Goal: Task Accomplishment & Management: Use online tool/utility

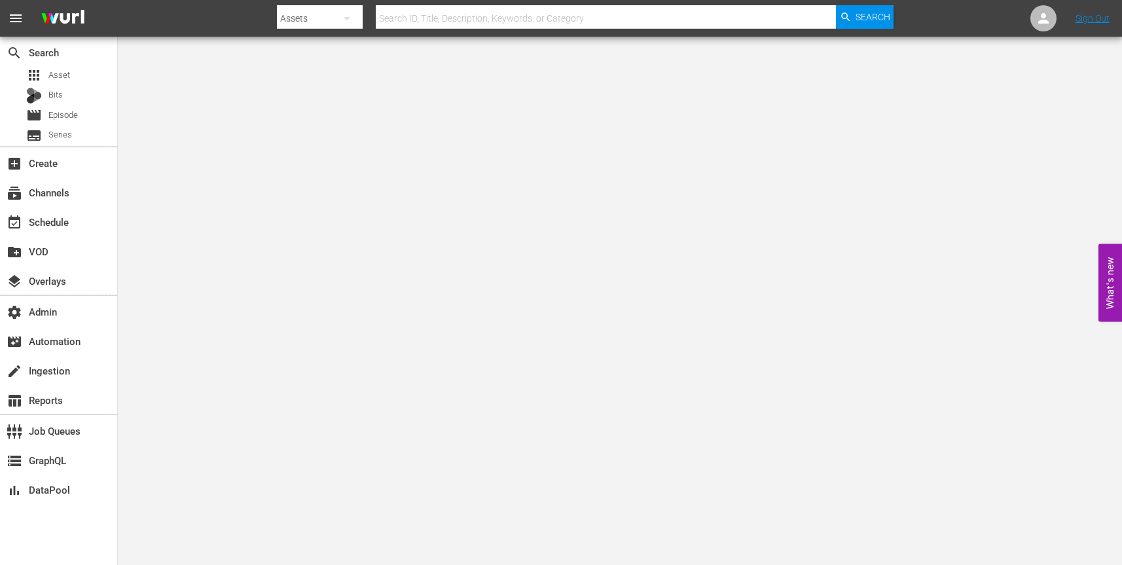
click at [350, 17] on icon "button" at bounding box center [347, 18] width 7 height 3
click at [331, 51] on div "Channels" at bounding box center [319, 55] width 52 height 21
click at [424, 22] on input "text" at bounding box center [606, 18] width 460 height 31
paste input "gsn_cinevault_80s_2"
type input "gsn_cinevault_80s_2"
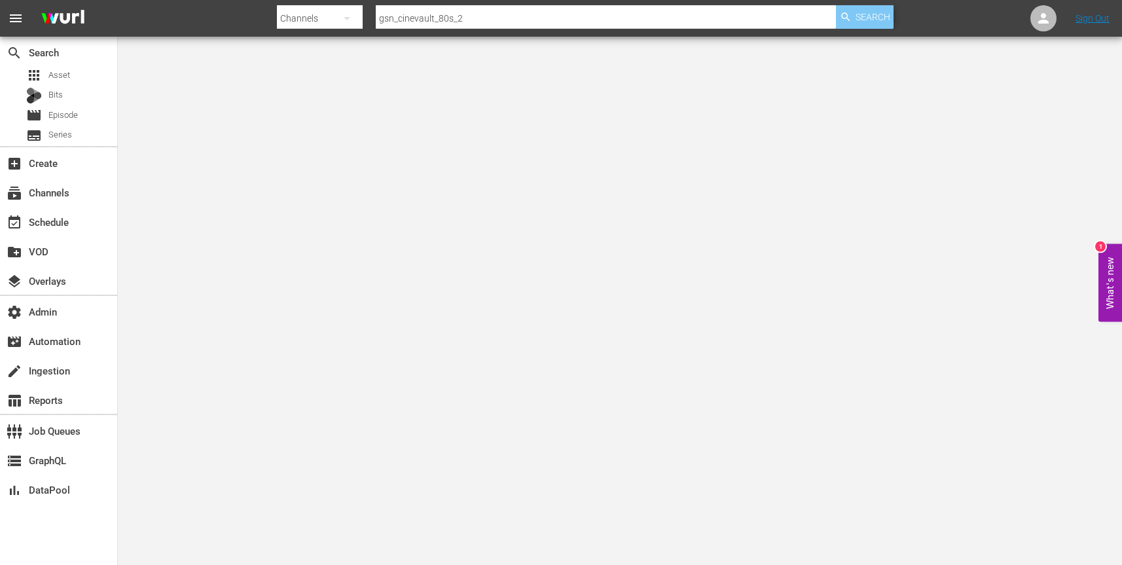
click at [866, 22] on span "Search" at bounding box center [873, 17] width 35 height 24
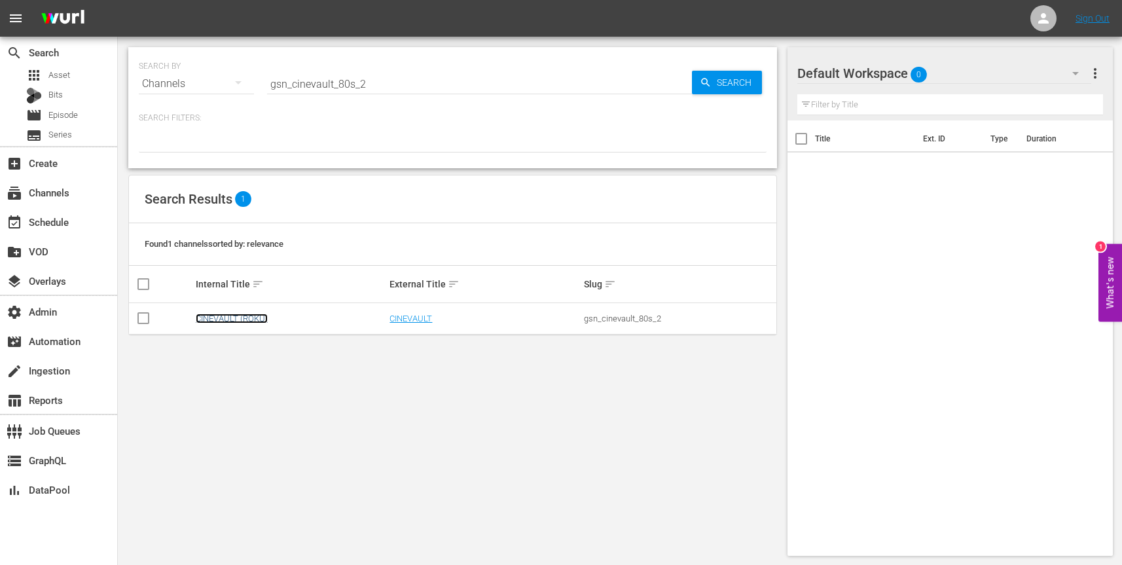
click at [247, 319] on link "CINEVAULT (ROKU)" at bounding box center [232, 319] width 72 height 10
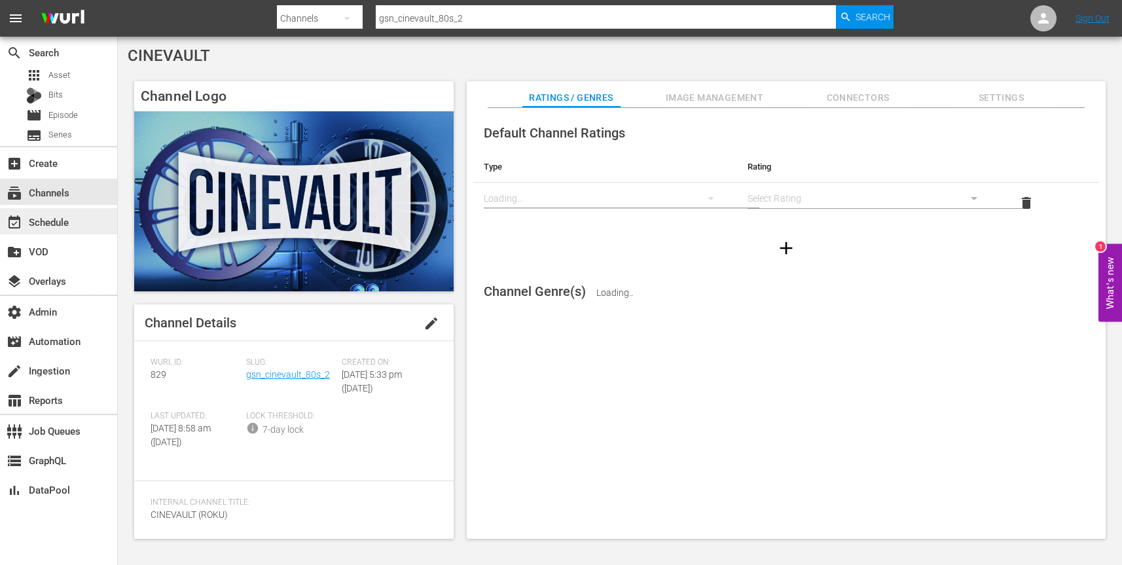
click at [59, 221] on div "event_available Schedule" at bounding box center [36, 220] width 73 height 12
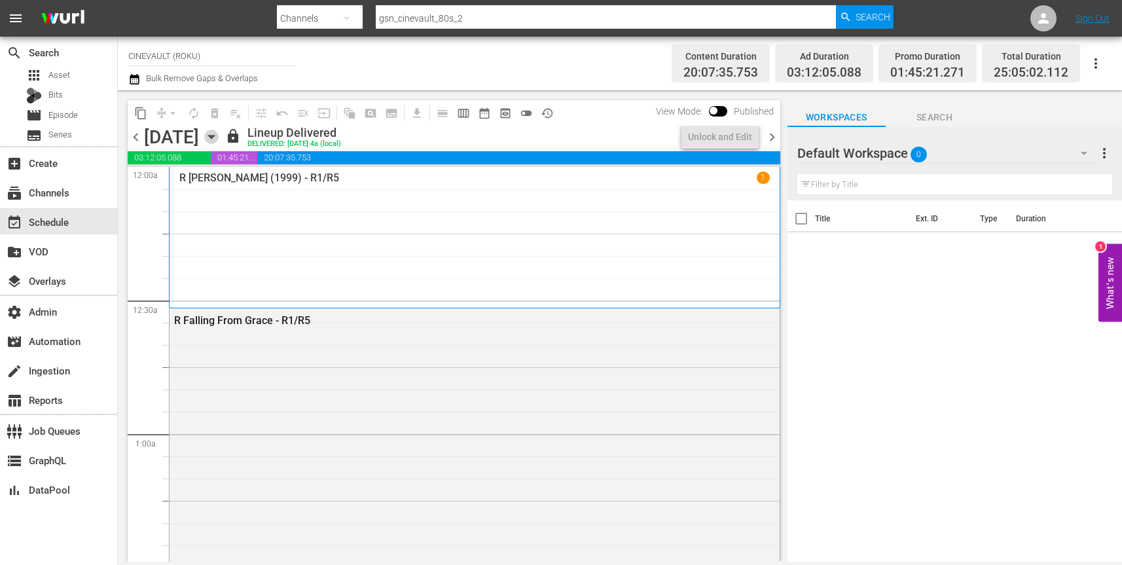
click at [214, 137] on icon "button" at bounding box center [211, 137] width 6 height 3
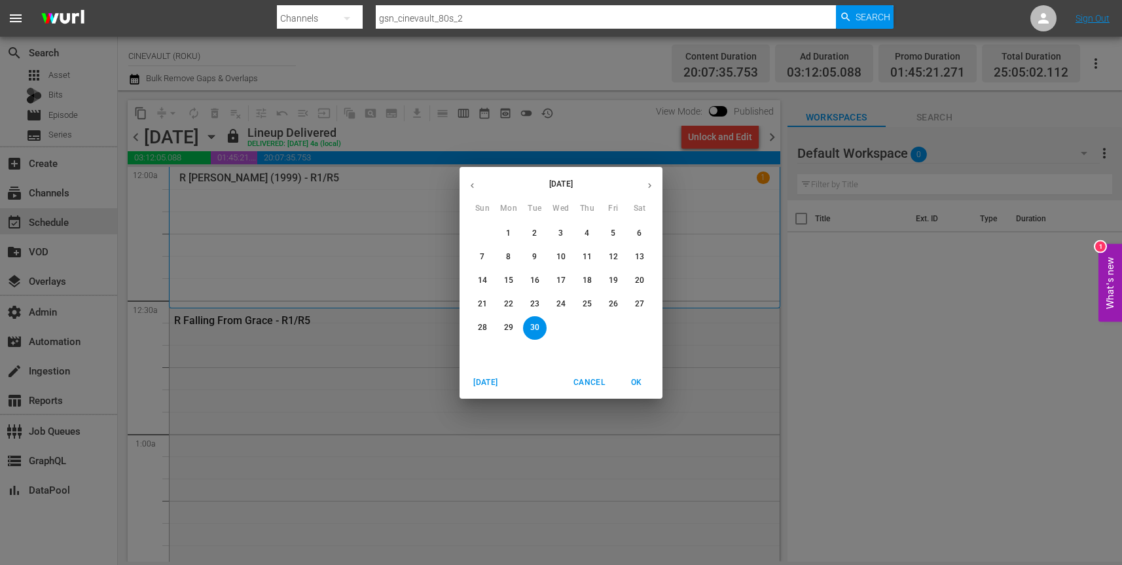
click at [648, 186] on icon "button" at bounding box center [650, 186] width 10 height 10
click at [561, 228] on p "1" at bounding box center [560, 233] width 5 height 11
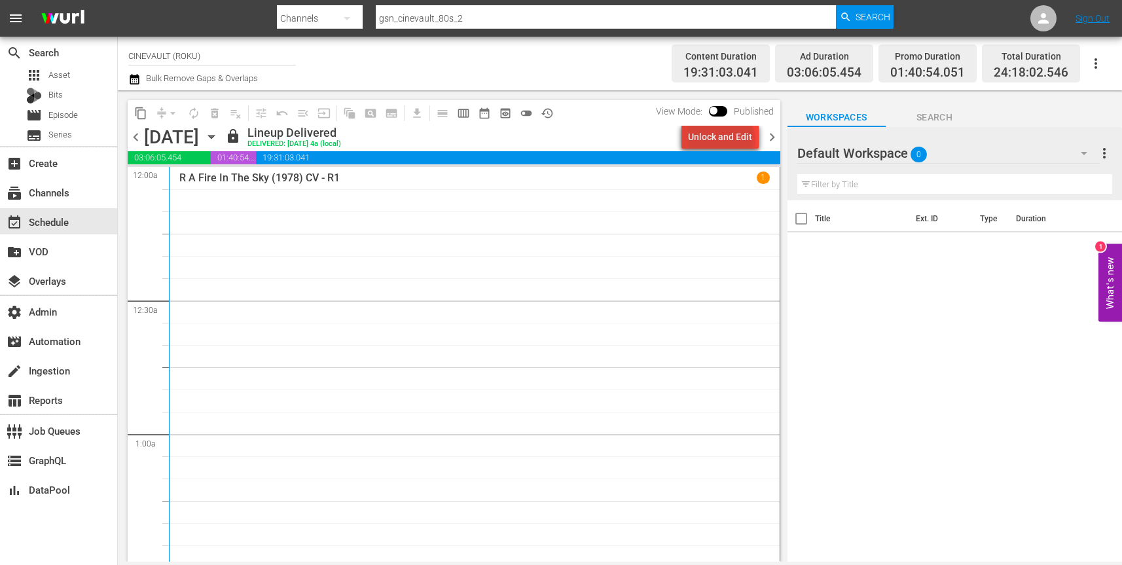
click at [724, 140] on div "Unlock and Edit" at bounding box center [720, 137] width 64 height 24
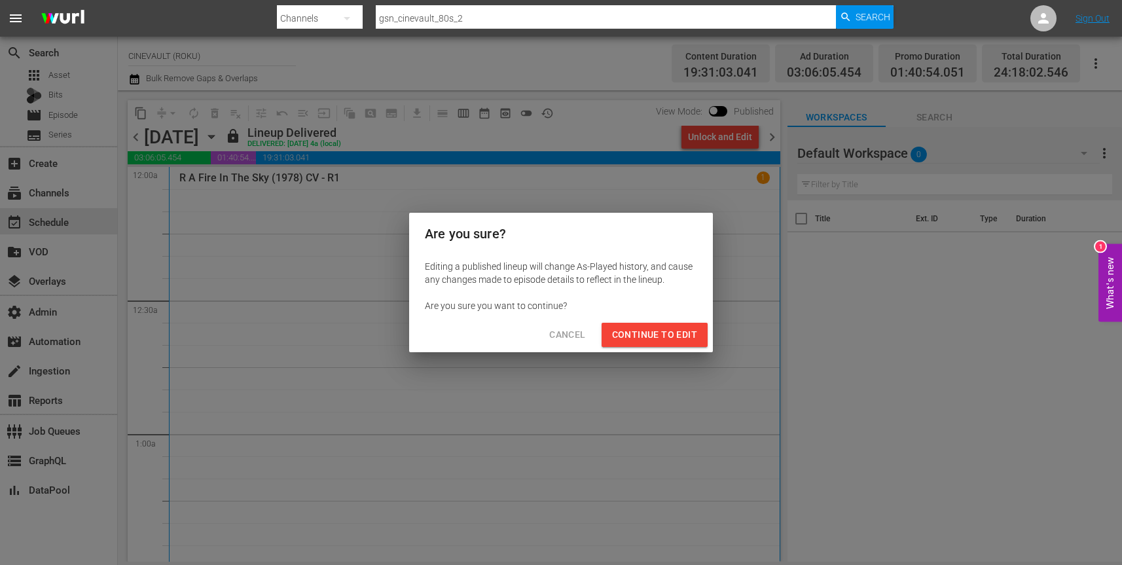
click at [659, 337] on span "Continue to Edit" at bounding box center [654, 335] width 85 height 16
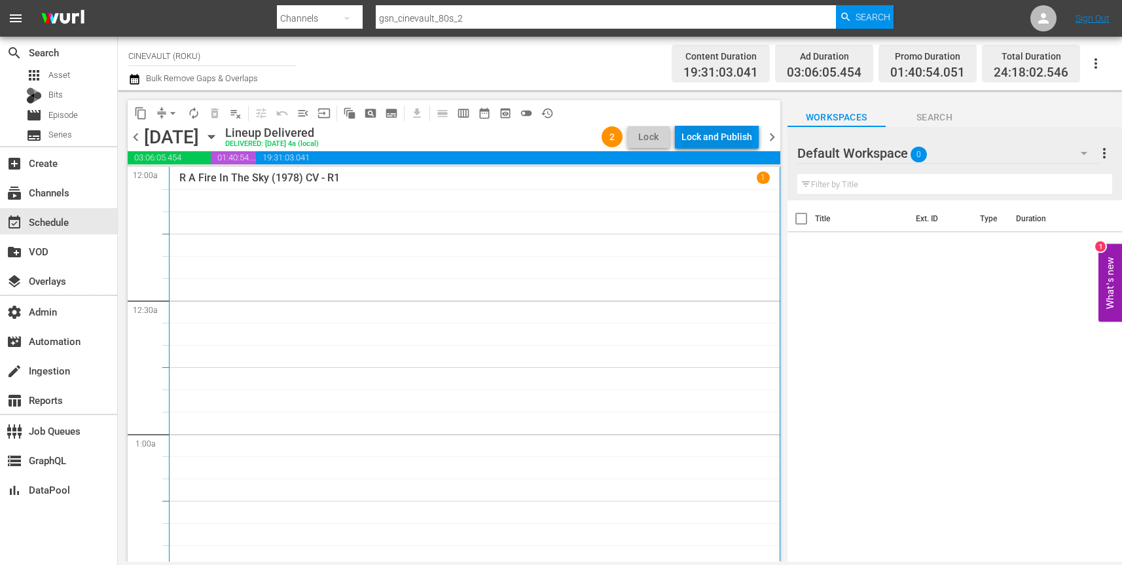
click at [716, 139] on div "Lock and Publish" at bounding box center [717, 137] width 71 height 24
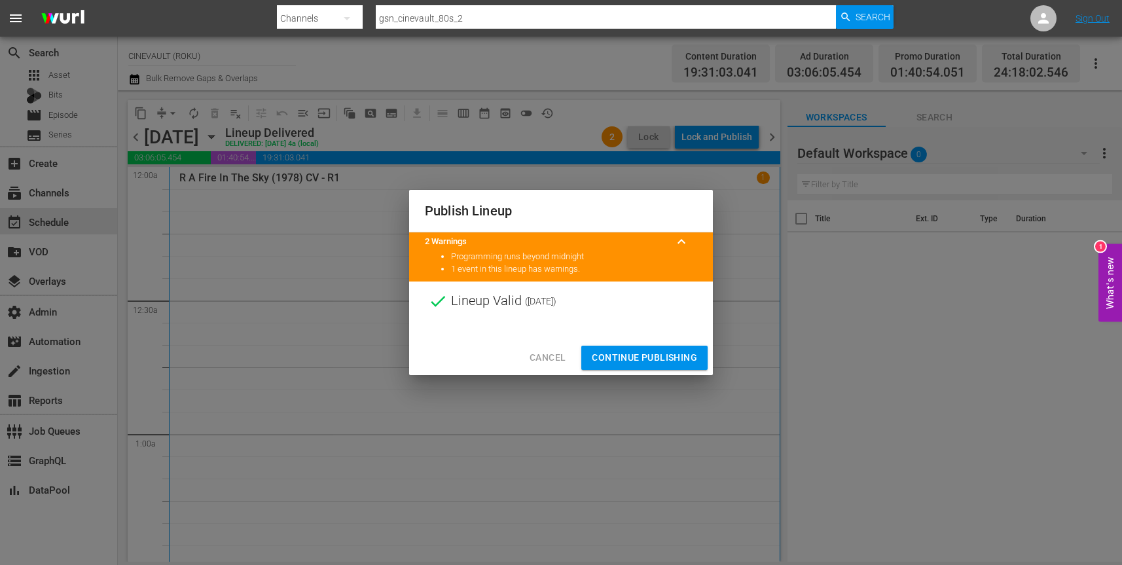
click at [640, 357] on span "Continue Publishing" at bounding box center [644, 358] width 105 height 16
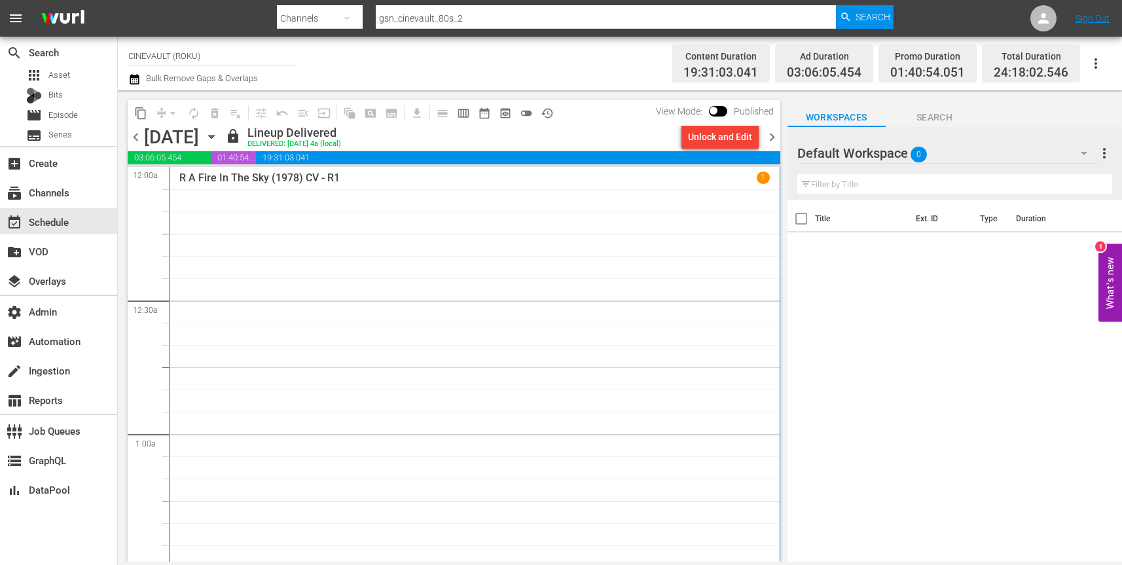
click at [506, 21] on input "gsn_cinevault_80s_2" at bounding box center [606, 18] width 460 height 31
paste input "amc_amcpresents_1"
type input "amc_amcpresents_1"
click at [862, 16] on span "Search" at bounding box center [873, 17] width 35 height 24
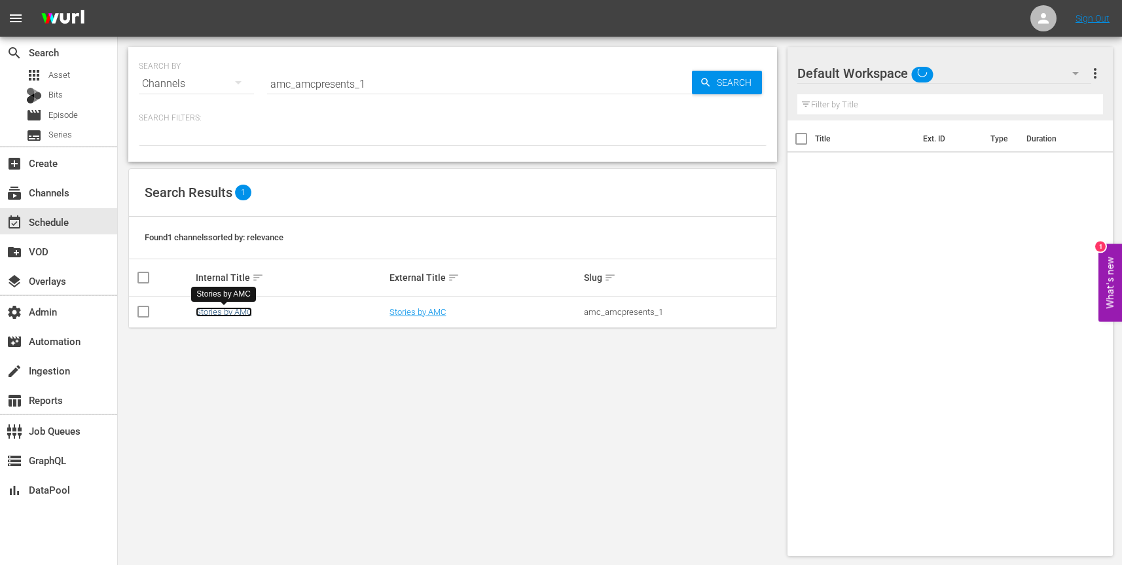
click at [227, 314] on link "Stories by AMC" at bounding box center [224, 312] width 56 height 10
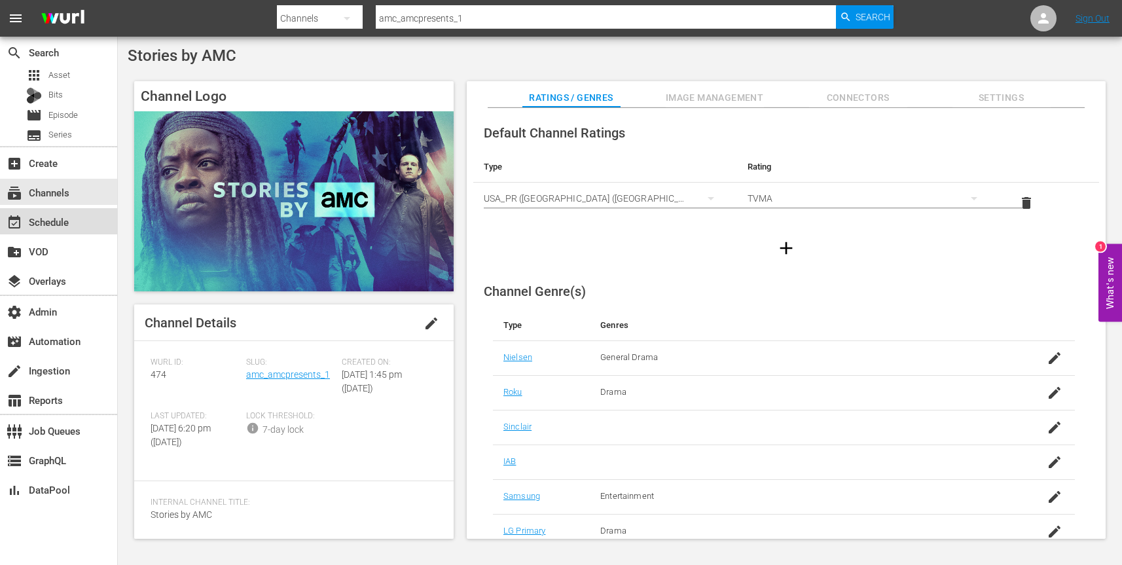
click at [65, 222] on div "event_available Schedule" at bounding box center [36, 220] width 73 height 12
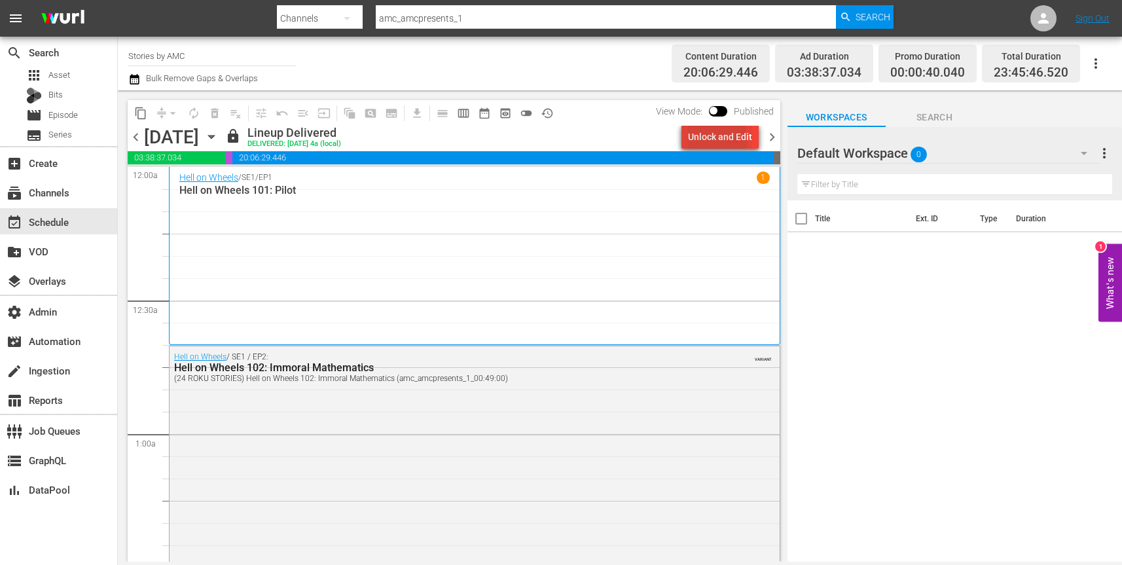
click at [715, 141] on div "Unlock and Edit" at bounding box center [720, 137] width 64 height 24
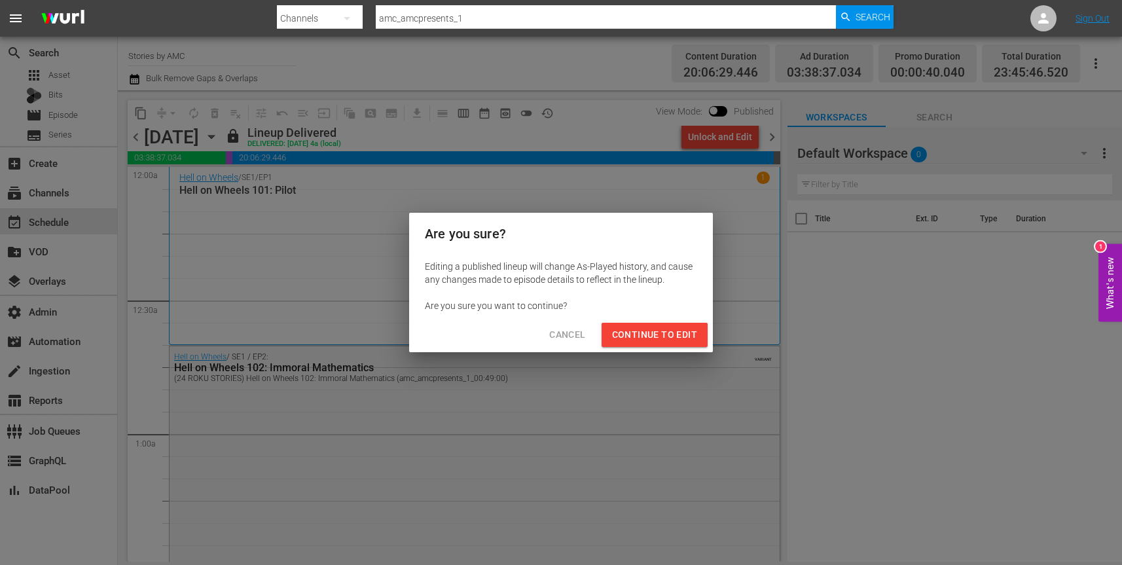
click at [666, 338] on span "Continue to Edit" at bounding box center [654, 335] width 85 height 16
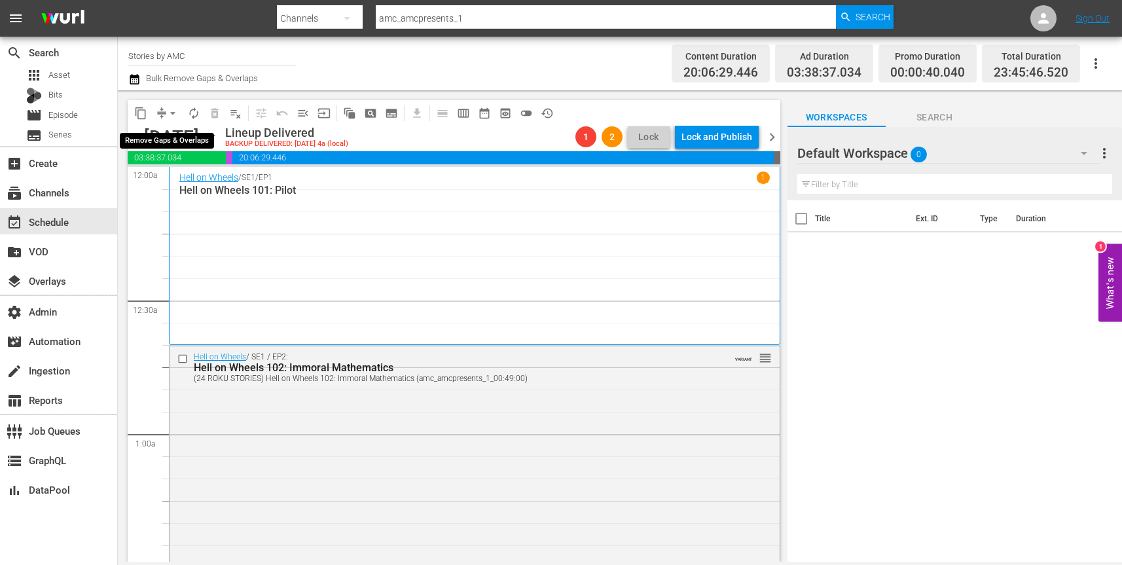
click at [162, 112] on button "arrow_drop_down" at bounding box center [172, 113] width 21 height 21
click at [177, 185] on li "Align to End of Previous Day" at bounding box center [173, 183] width 137 height 22
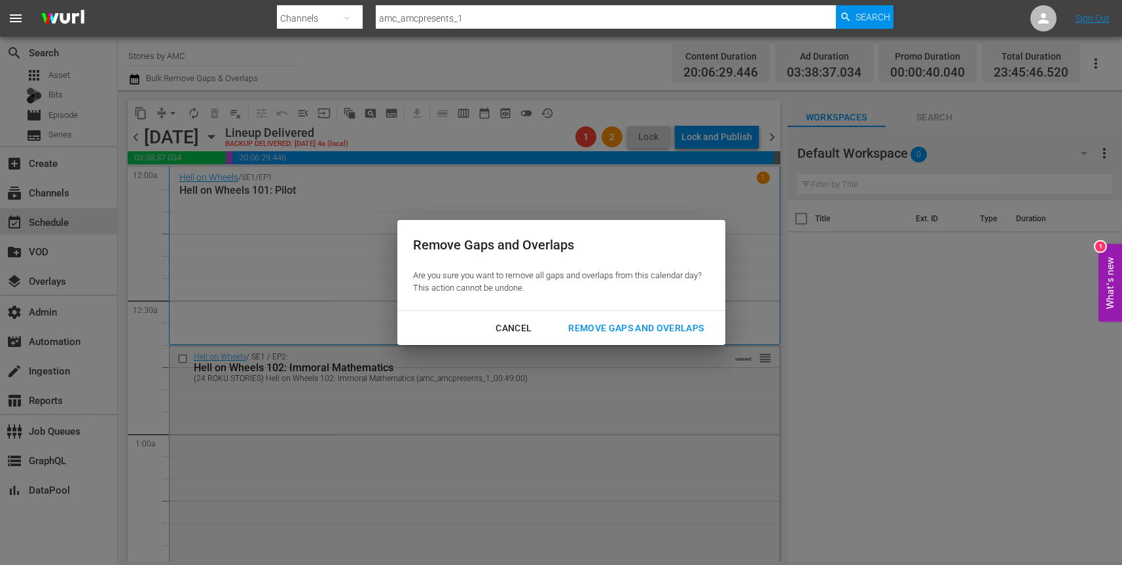
click at [633, 331] on div "Remove Gaps and Overlaps" at bounding box center [636, 328] width 156 height 16
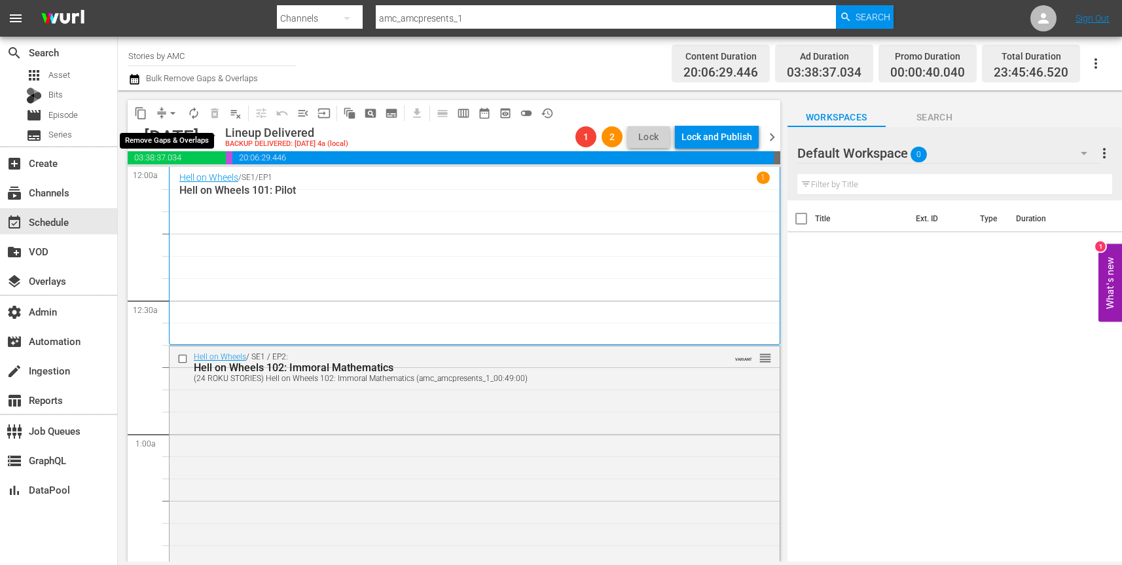
click at [162, 111] on span "compress" at bounding box center [161, 113] width 13 height 13
click at [166, 113] on span "arrow_drop_down" at bounding box center [172, 113] width 13 height 13
click at [176, 137] on li "Align to Midnight" at bounding box center [173, 140] width 137 height 22
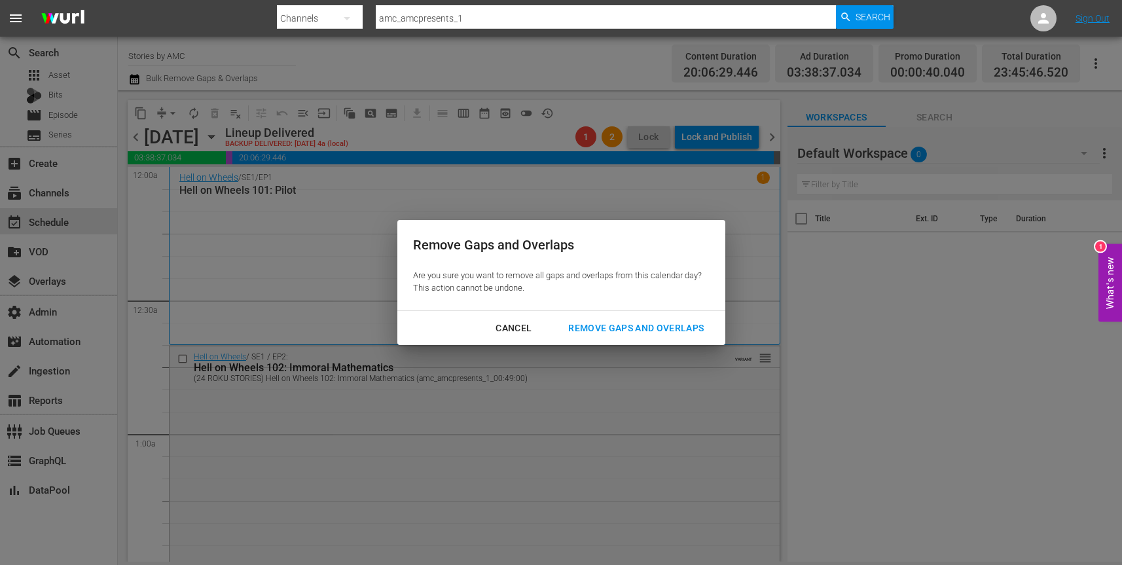
click at [629, 327] on div "Remove Gaps and Overlaps" at bounding box center [636, 328] width 156 height 16
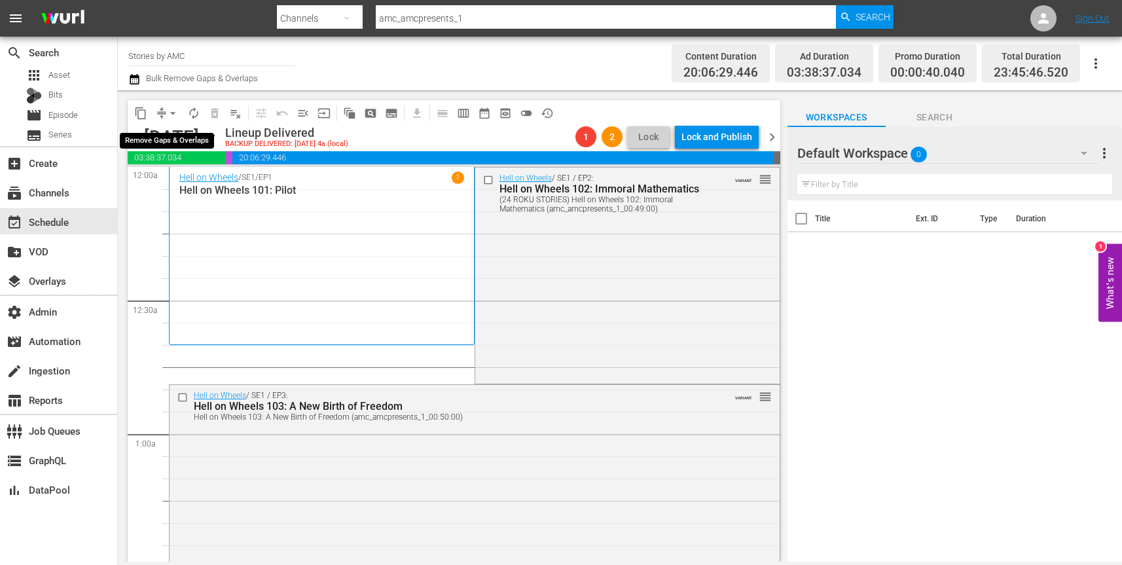
click at [162, 110] on span "compress" at bounding box center [161, 113] width 13 height 13
click at [168, 113] on span "arrow_drop_down" at bounding box center [172, 113] width 13 height 13
click at [168, 160] on li "Align to First Episode" at bounding box center [173, 162] width 137 height 22
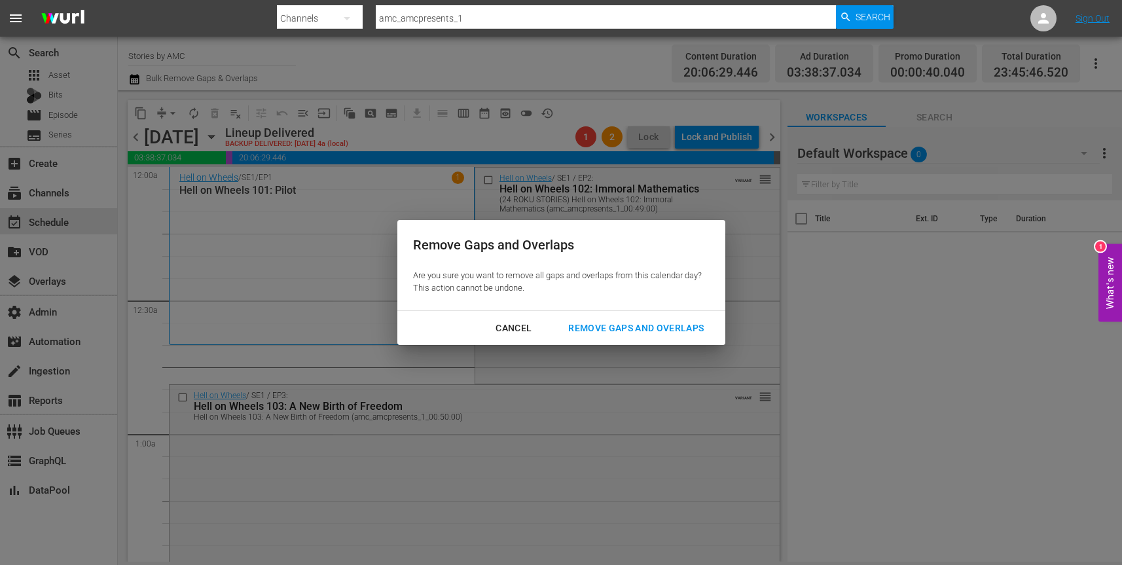
click at [666, 330] on div "Remove Gaps and Overlaps" at bounding box center [636, 328] width 156 height 16
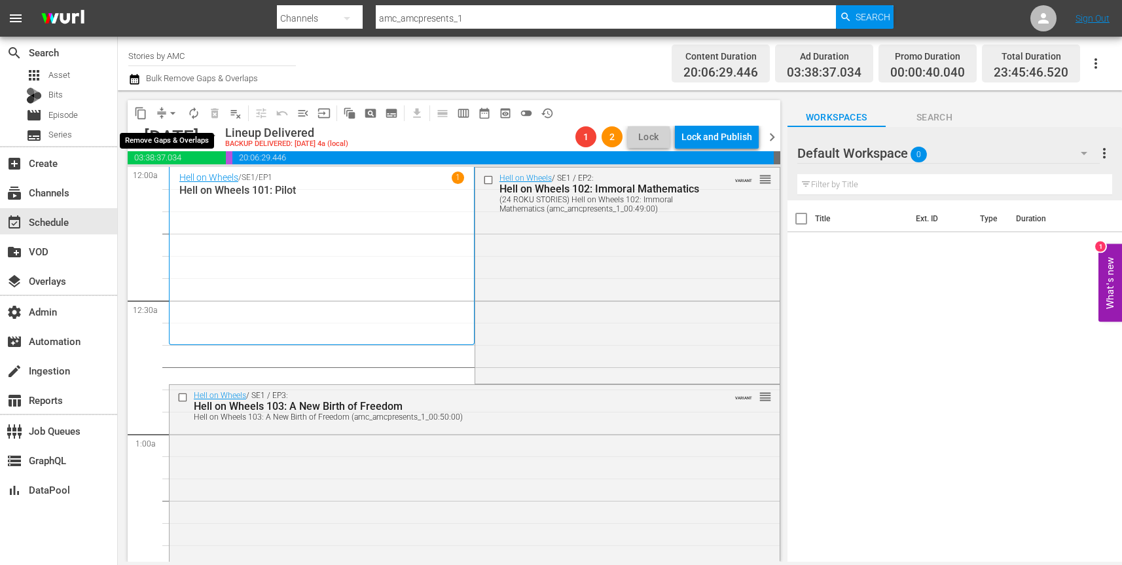
click at [163, 107] on button "arrow_drop_down" at bounding box center [172, 113] width 21 height 21
click at [179, 183] on li "Align to End of Previous Day" at bounding box center [173, 183] width 137 height 22
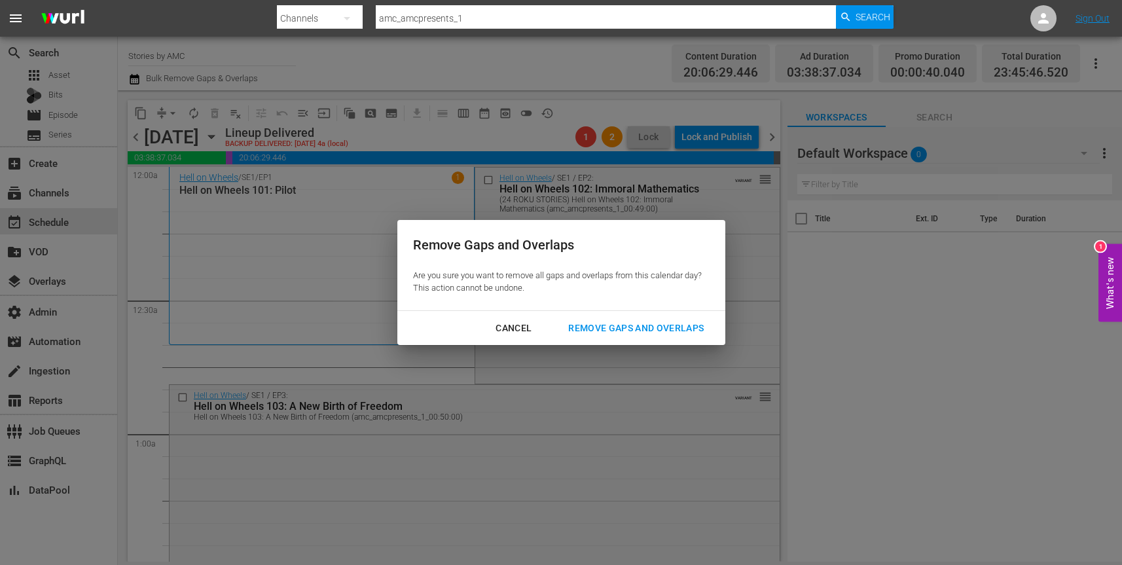
click at [608, 330] on div "Remove Gaps and Overlaps" at bounding box center [636, 328] width 156 height 16
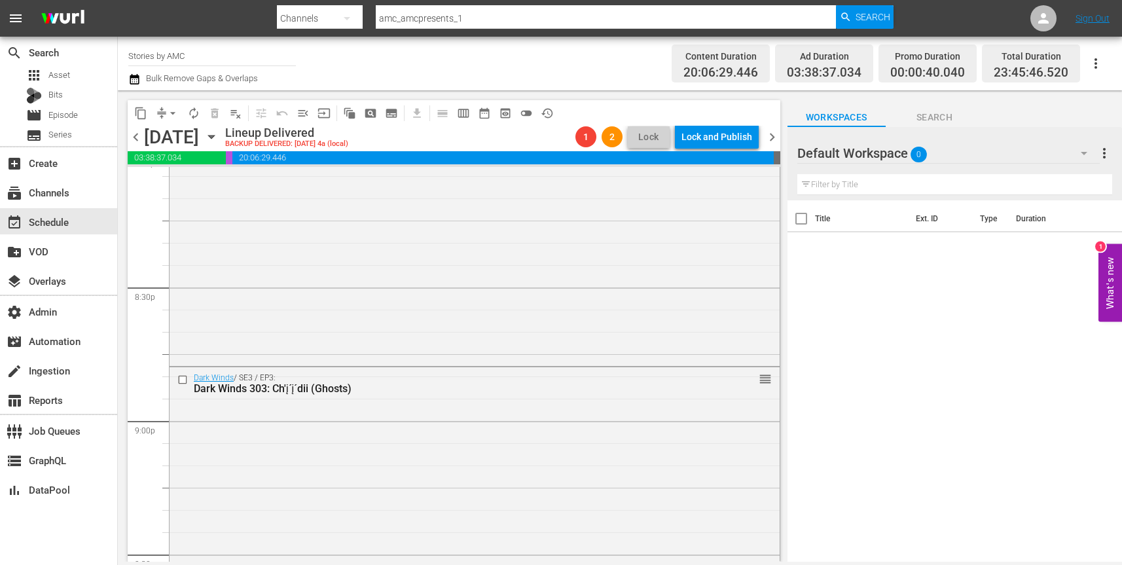
scroll to position [6131, 0]
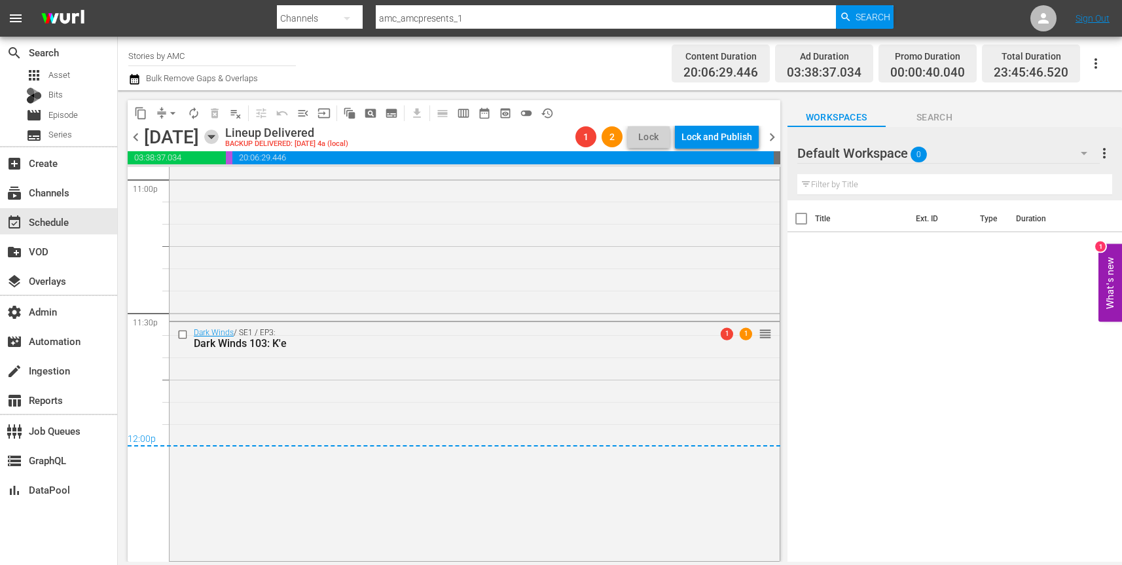
click at [219, 140] on icon "button" at bounding box center [211, 137] width 14 height 14
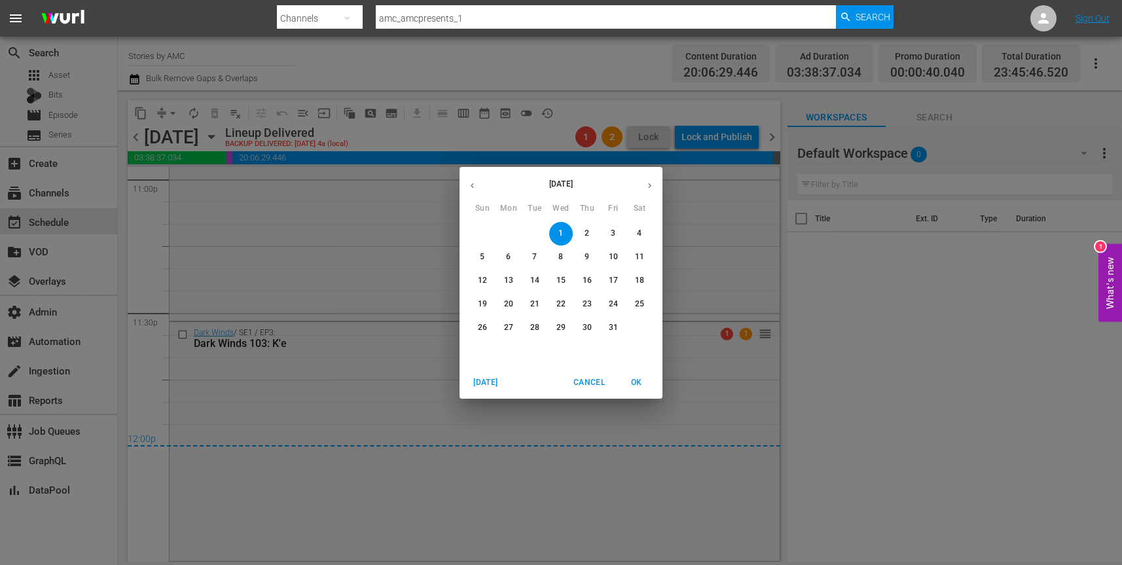
click at [586, 235] on p "2" at bounding box center [587, 233] width 5 height 11
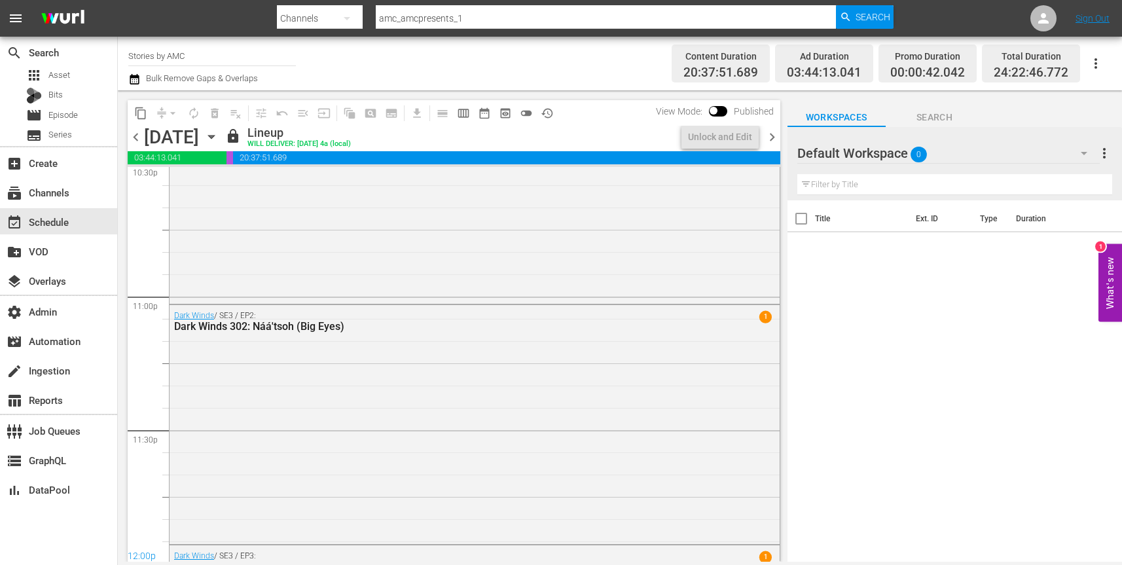
scroll to position [6131, 0]
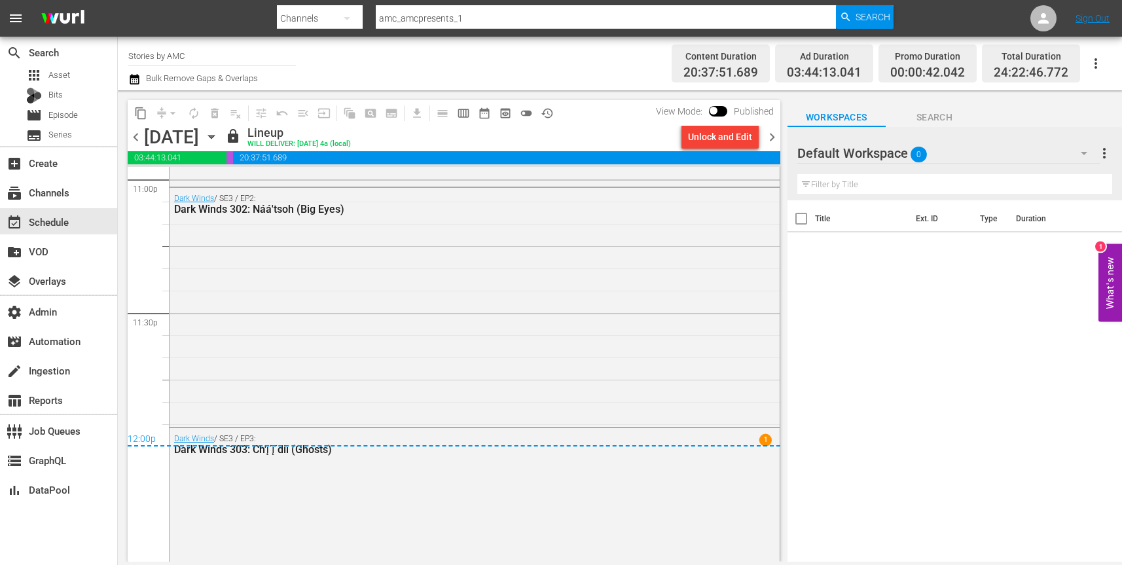
click at [721, 140] on div "Unlock and Edit" at bounding box center [720, 137] width 64 height 24
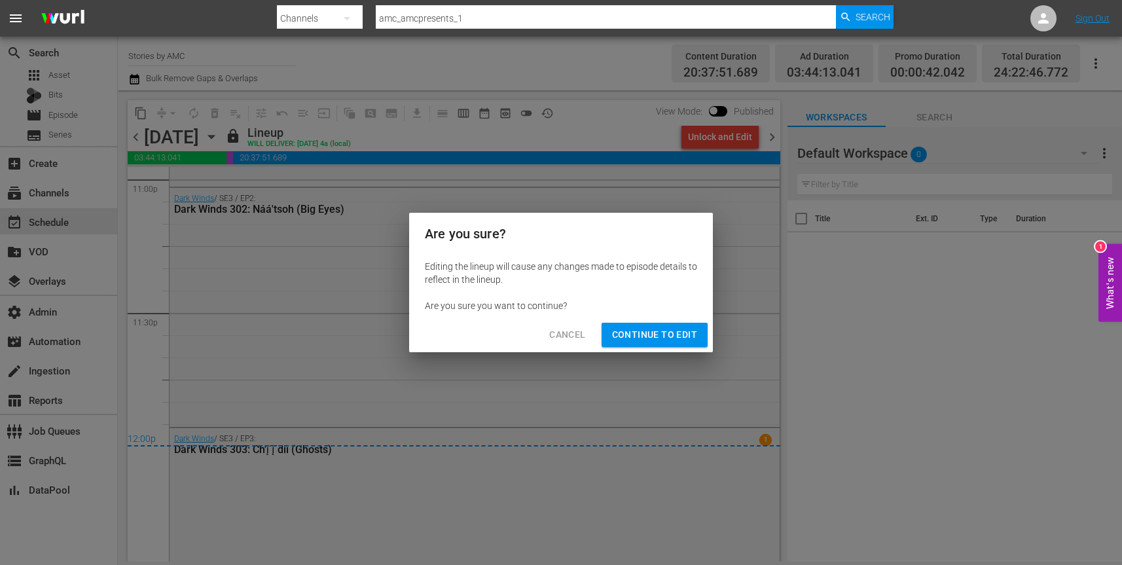
click at [670, 337] on span "Continue to Edit" at bounding box center [654, 335] width 85 height 16
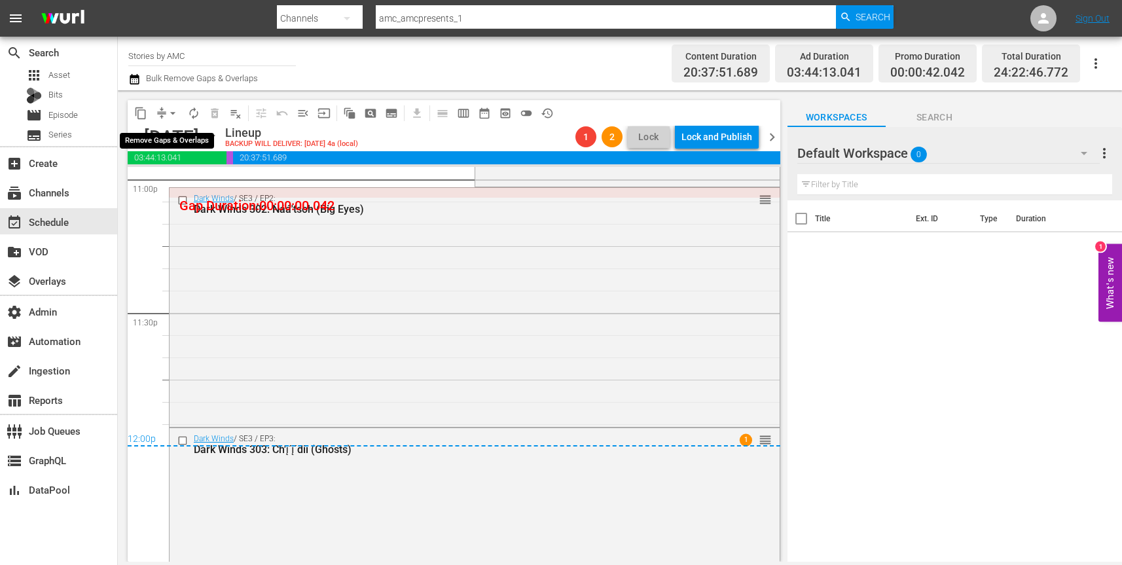
click at [164, 116] on button "arrow_drop_down" at bounding box center [172, 113] width 21 height 21
click at [173, 179] on li "Align to End of Previous Day" at bounding box center [173, 183] width 137 height 22
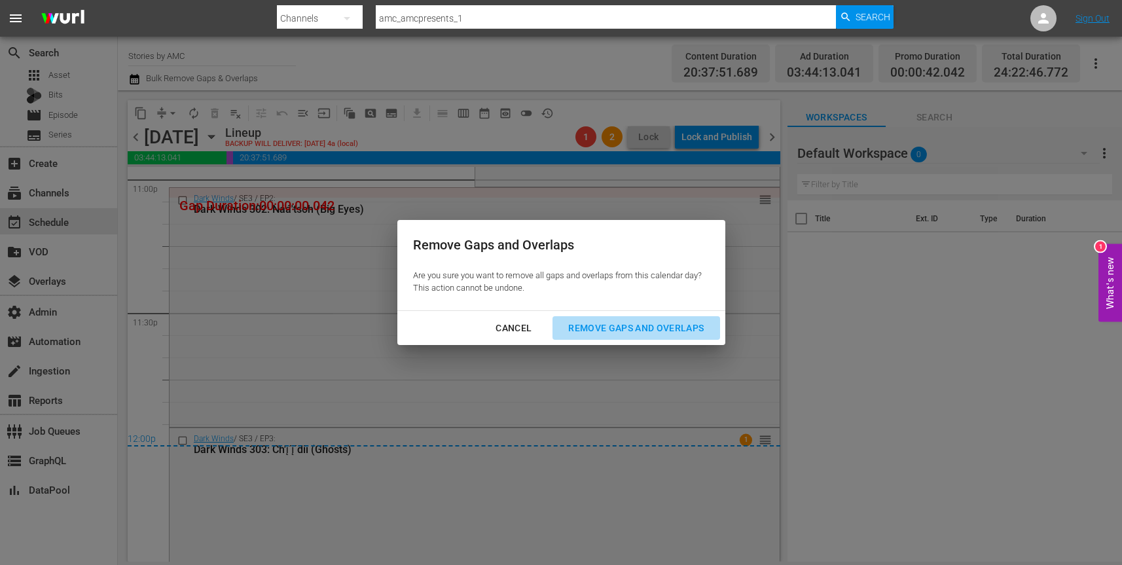
click at [599, 326] on div "Remove Gaps and Overlaps" at bounding box center [636, 328] width 156 height 16
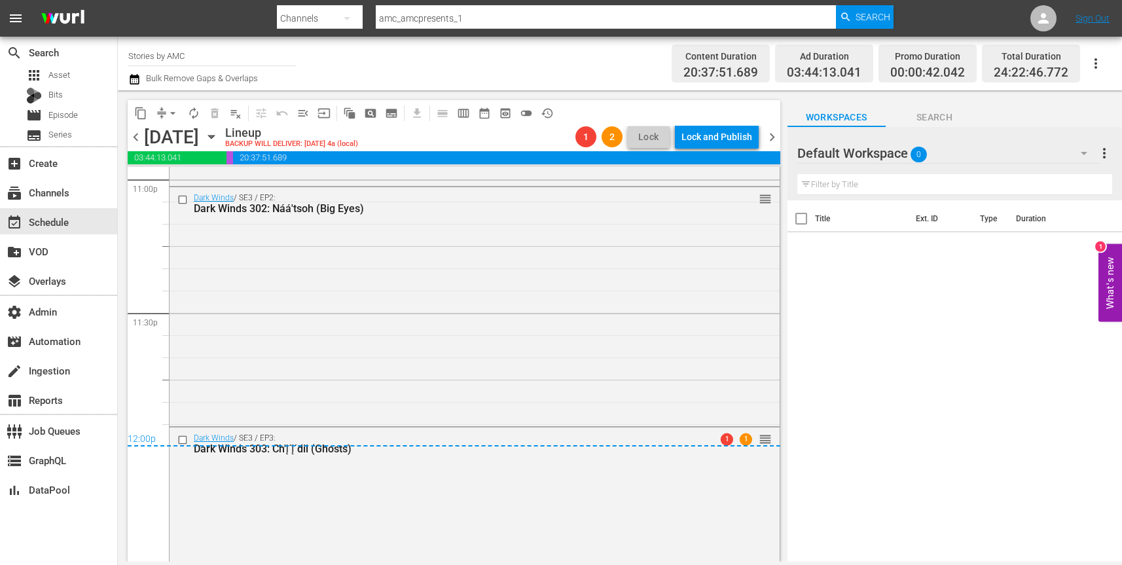
click at [473, 18] on input "amc_amcpresents_1" at bounding box center [606, 18] width 460 height 31
paste input "slightly_off_by_amc"
type input "amc_slightly_off_by_amc_1"
click at [857, 11] on span "Search" at bounding box center [873, 17] width 35 height 24
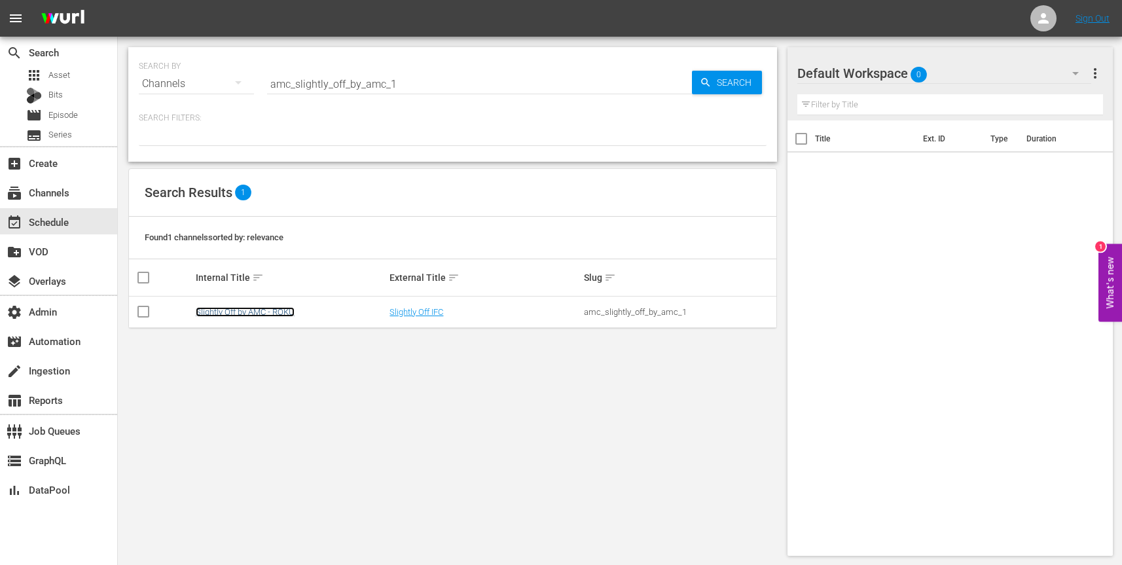
click at [265, 310] on link "Slightly Off by AMC - ROKU" at bounding box center [245, 312] width 99 height 10
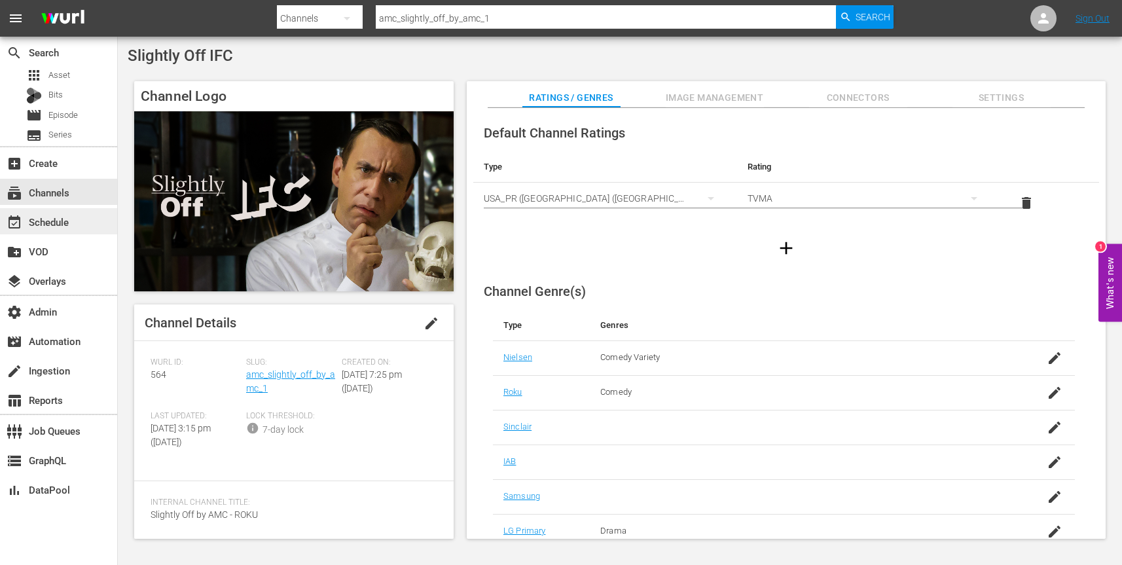
click at [48, 224] on div "event_available Schedule" at bounding box center [36, 220] width 73 height 12
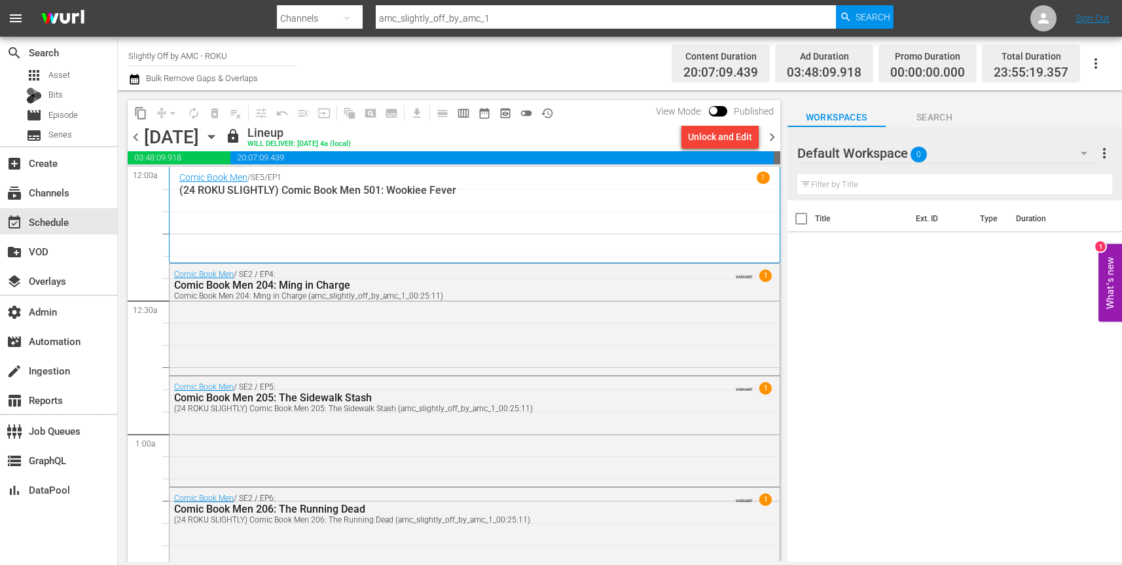
click at [219, 134] on icon "button" at bounding box center [211, 137] width 14 height 14
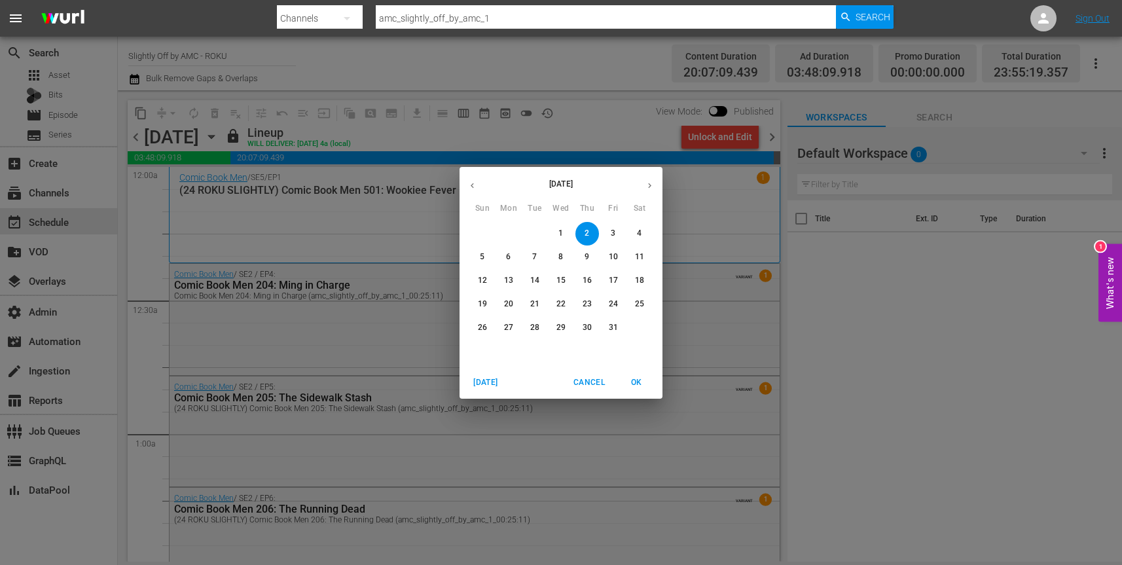
click at [563, 230] on p "1" at bounding box center [560, 233] width 5 height 11
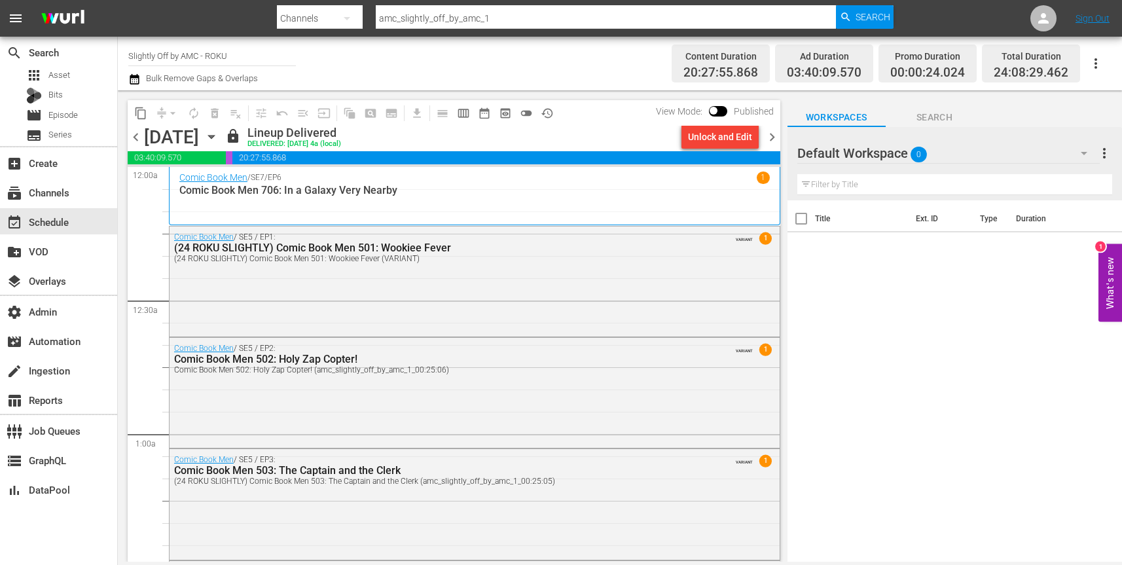
click at [720, 137] on div "Unlock and Edit" at bounding box center [720, 137] width 64 height 24
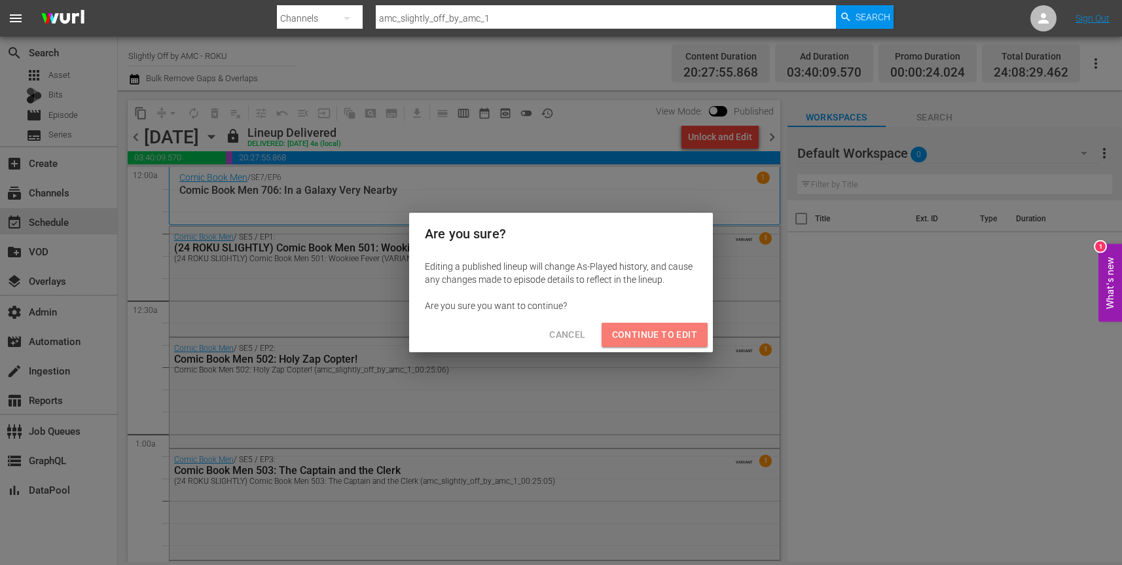
click at [659, 335] on span "Continue to Edit" at bounding box center [654, 335] width 85 height 16
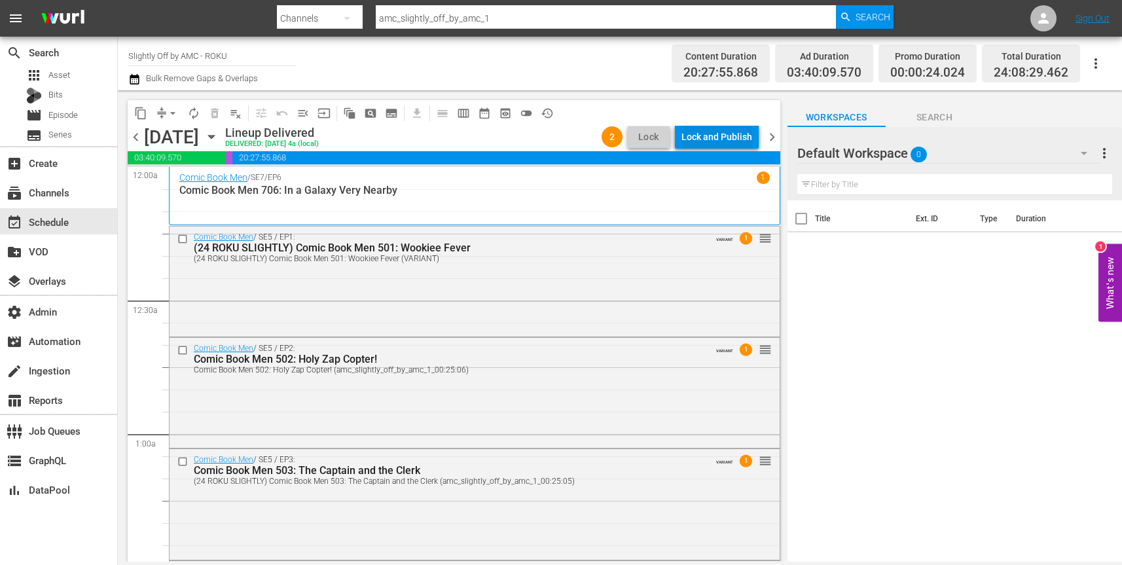
click at [725, 136] on div "Lock and Publish" at bounding box center [717, 137] width 71 height 24
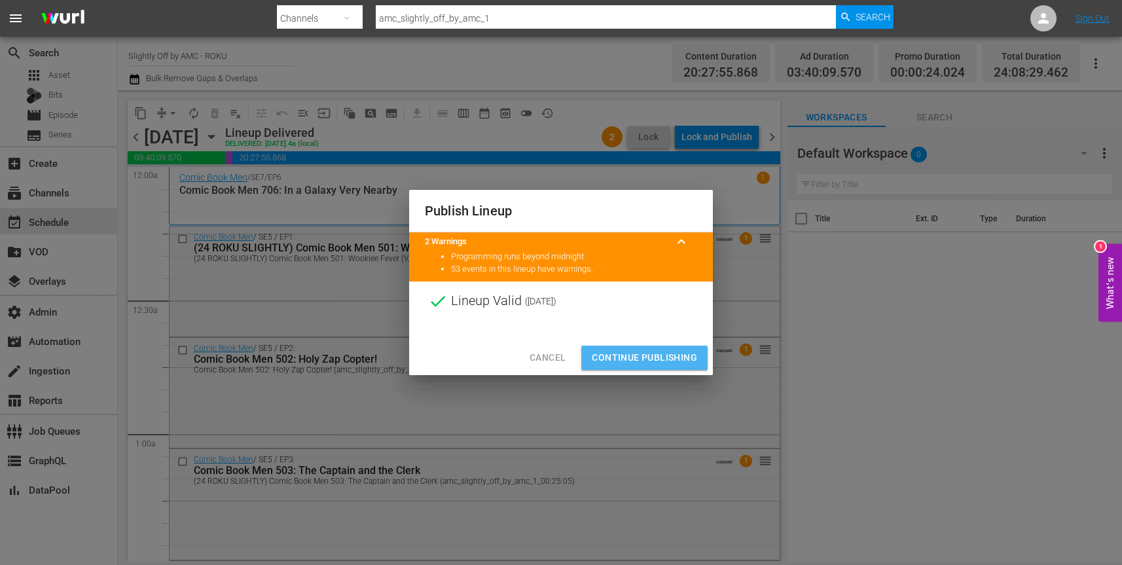
click at [646, 357] on span "Continue Publishing" at bounding box center [644, 358] width 105 height 16
